Goal: Navigation & Orientation: Go to known website

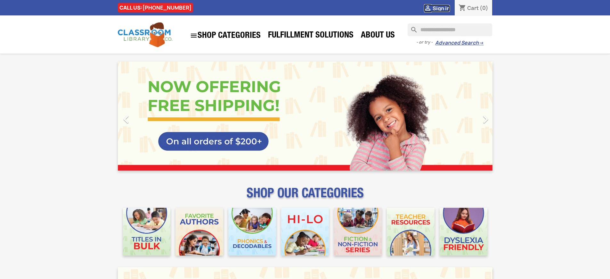
click at [441, 8] on span "Sign in" at bounding box center [441, 8] width 17 height 7
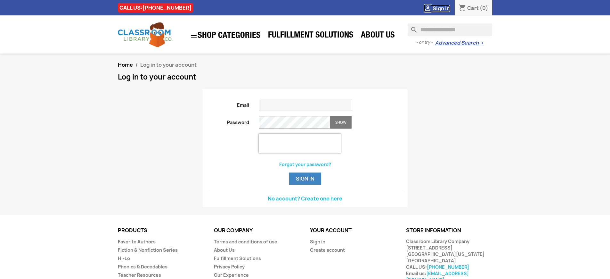
click at [441, 8] on span "Sign in" at bounding box center [441, 8] width 17 height 7
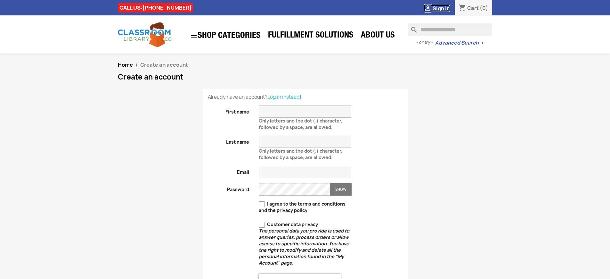
click at [441, 8] on span "Sign in" at bounding box center [441, 8] width 17 height 7
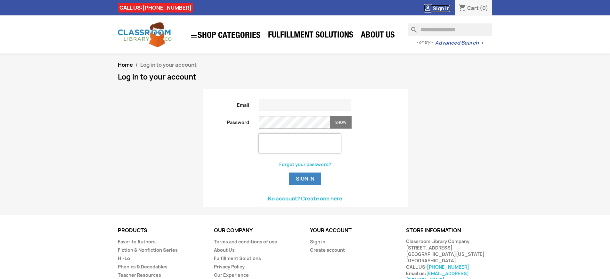
click at [441, 8] on span "Sign in" at bounding box center [441, 8] width 17 height 7
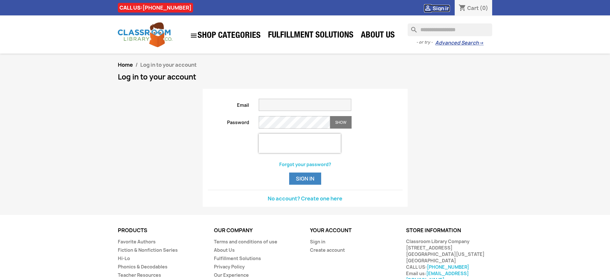
click at [441, 8] on span "Sign in" at bounding box center [441, 8] width 17 height 7
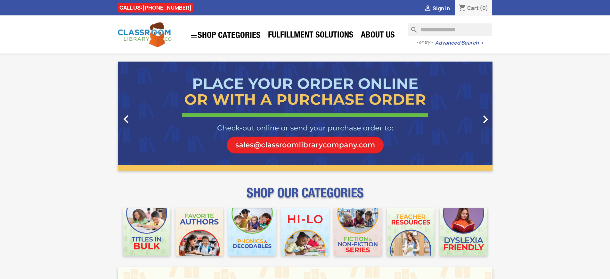
click at [441, 8] on span "Sign in" at bounding box center [441, 8] width 17 height 7
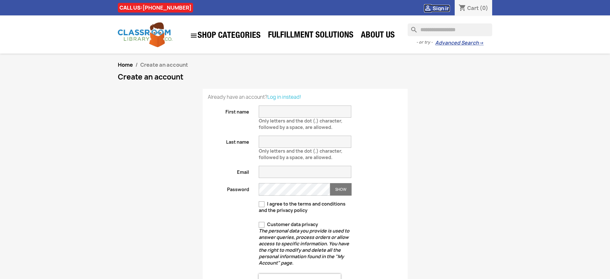
click at [441, 8] on span "Sign in" at bounding box center [441, 8] width 17 height 7
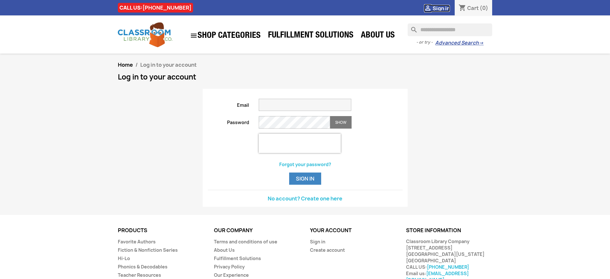
click at [441, 8] on span "Sign in" at bounding box center [441, 8] width 17 height 7
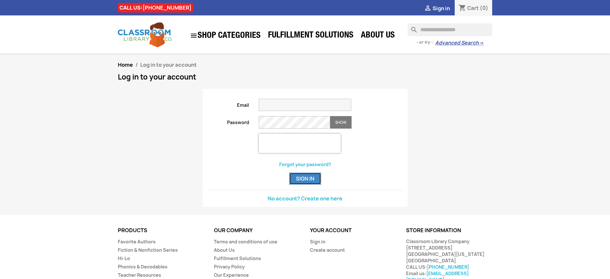
click at [305, 184] on button "Sign in" at bounding box center [305, 178] width 32 height 12
